Goal: Find specific page/section: Find specific page/section

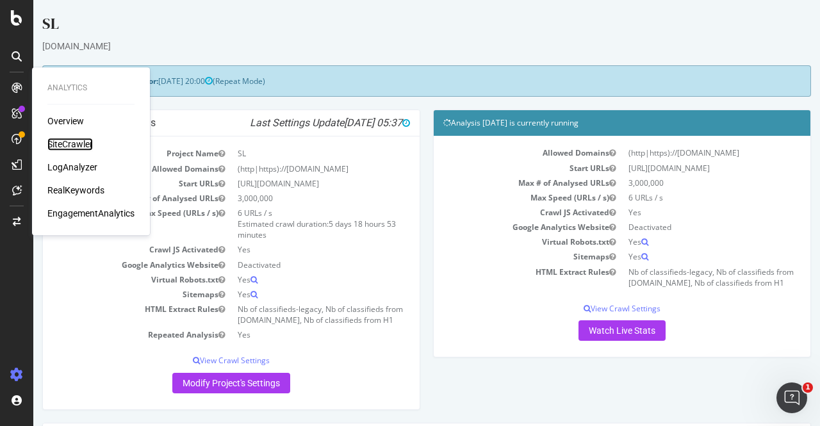
click at [72, 146] on div "SiteCrawler" at bounding box center [69, 144] width 45 height 13
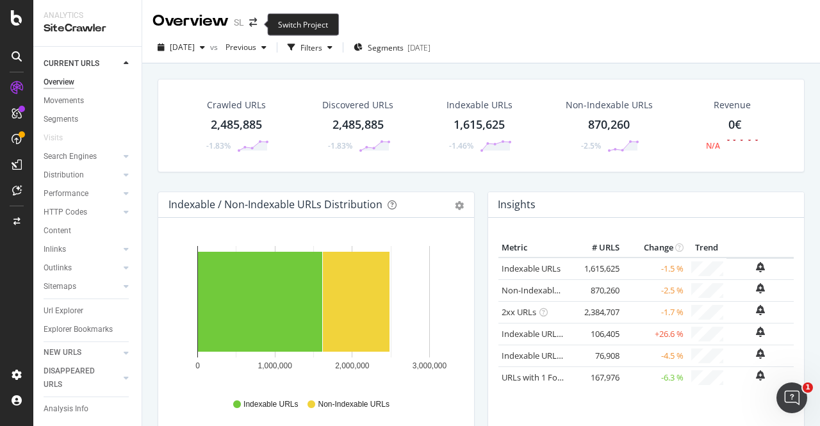
click at [248, 26] on span at bounding box center [253, 22] width 18 height 9
click at [252, 22] on icon "arrow-right-arrow-left" at bounding box center [253, 22] width 8 height 9
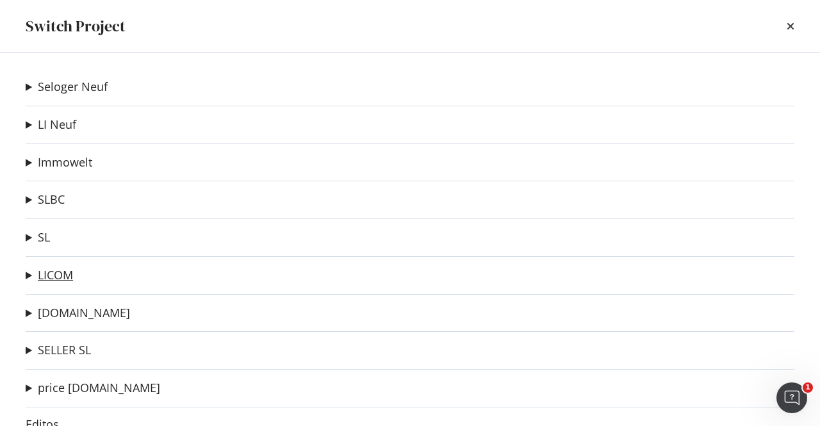
click at [55, 274] on link "LICOM" at bounding box center [55, 274] width 35 height 13
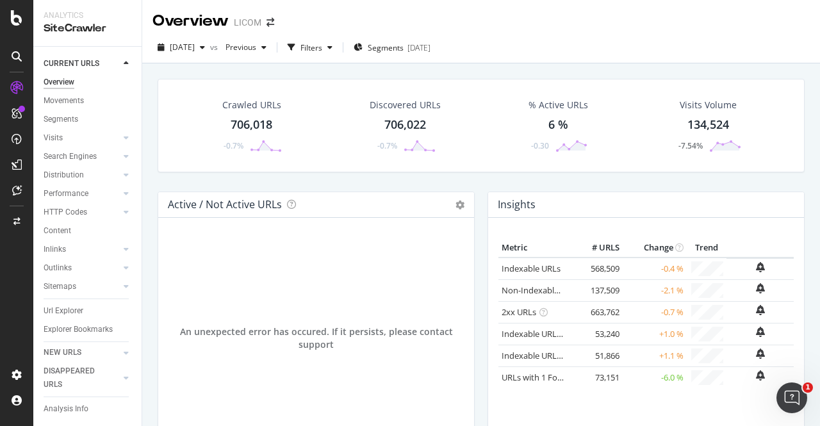
click at [481, 176] on div "Crawled URLs 706,018 -0.7% Discovered URLs 706,022 -0.7% % Active URLs 6 % -0.3…" at bounding box center [481, 135] width 660 height 113
click at [482, 188] on div "Crawled URLs 706,018 -0.7% Discovered URLs 706,022 -0.7% % Active URLs 6 % -0.3…" at bounding box center [481, 135] width 660 height 113
